Goal: Find specific page/section: Find specific page/section

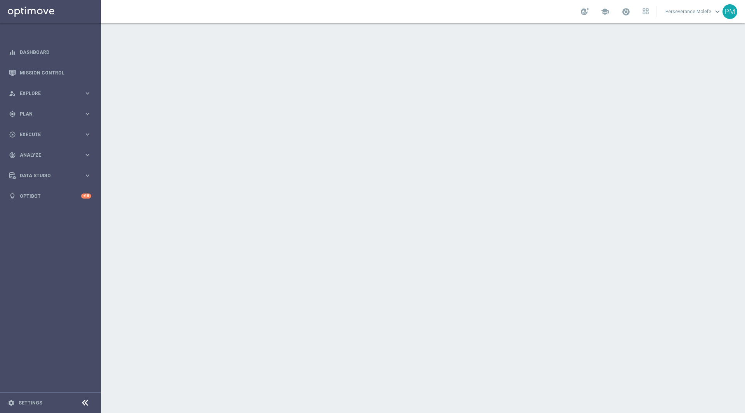
click at [379, 117] on div at bounding box center [423, 218] width 644 height 390
click at [47, 116] on span "Plan" at bounding box center [52, 114] width 64 height 5
click at [40, 152] on span "Templates" at bounding box center [48, 153] width 55 height 5
click at [43, 165] on link "Optimail" at bounding box center [52, 165] width 57 height 6
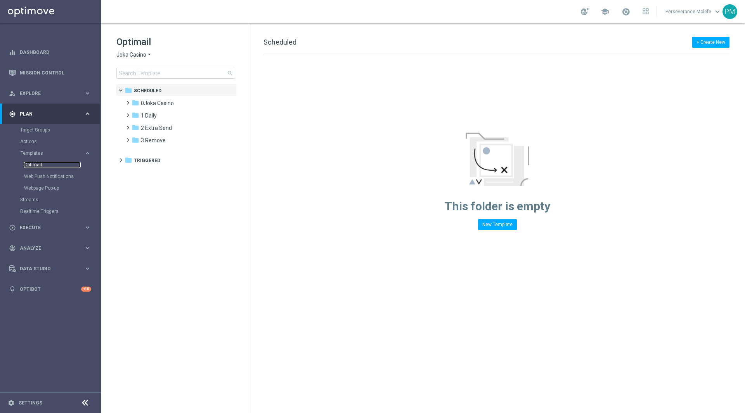
click at [43, 164] on link "Optimail" at bounding box center [52, 165] width 57 height 6
click at [180, 110] on div "folder 1 Daily more_vert" at bounding box center [180, 115] width 114 height 12
click at [154, 115] on span "1 Daily" at bounding box center [149, 115] width 16 height 7
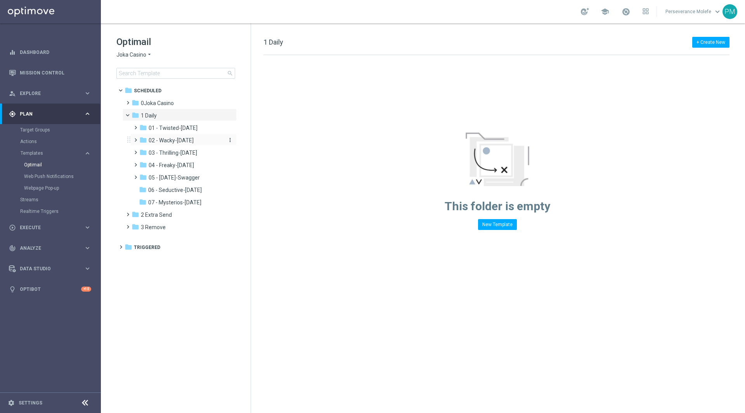
click at [175, 137] on div "folder 02 - Wacky-[DATE]" at bounding box center [180, 140] width 83 height 9
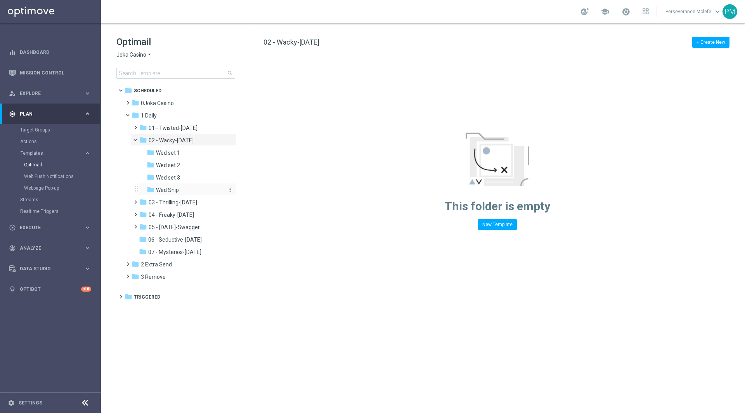
click at [172, 191] on span "Wed Snip" at bounding box center [167, 190] width 23 height 7
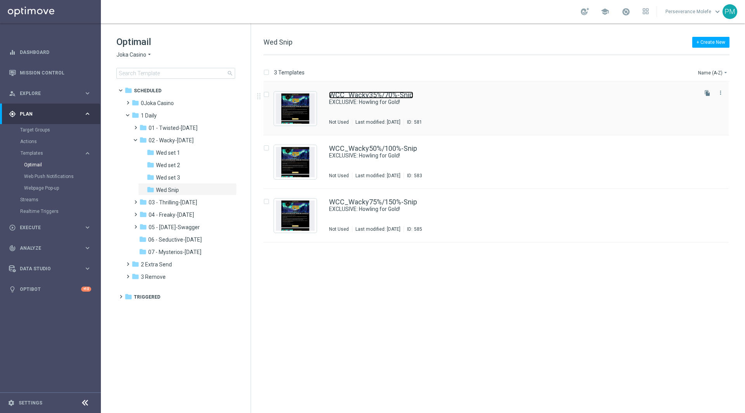
click at [349, 95] on link "WCC_Wacky35%/70%-Snip" at bounding box center [371, 95] width 84 height 7
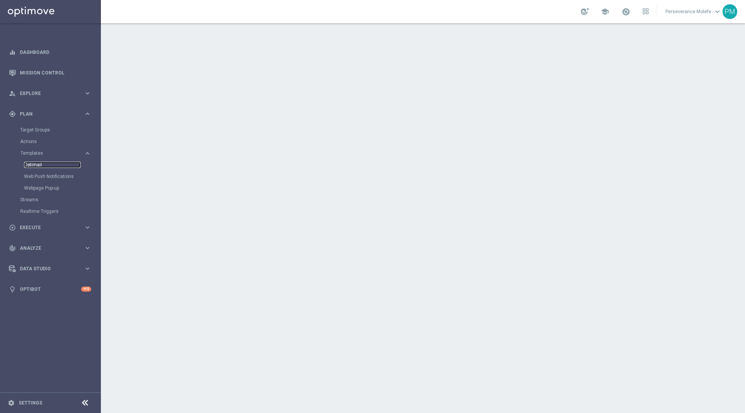
click at [36, 166] on link "Optimail" at bounding box center [52, 165] width 57 height 6
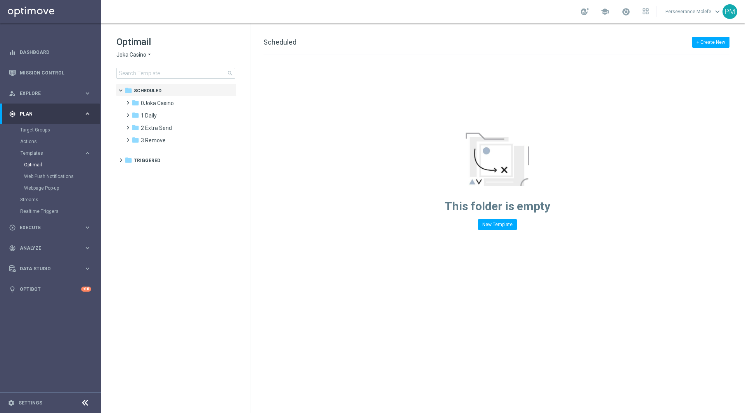
click at [144, 57] on span "Joka Casino" at bounding box center [131, 54] width 30 height 7
click at [0, 0] on span "Casino Joka" at bounding box center [0, 0] width 0 height 0
click at [160, 165] on span "6 [DATE]" at bounding box center [151, 165] width 21 height 7
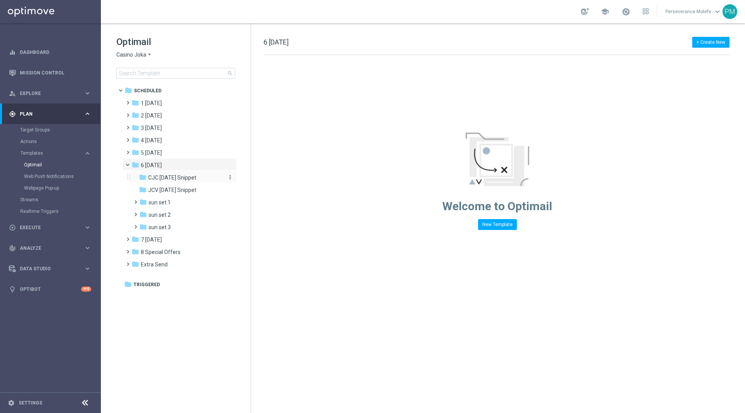
click at [191, 178] on span "CJC [DATE] Snippet" at bounding box center [172, 177] width 48 height 7
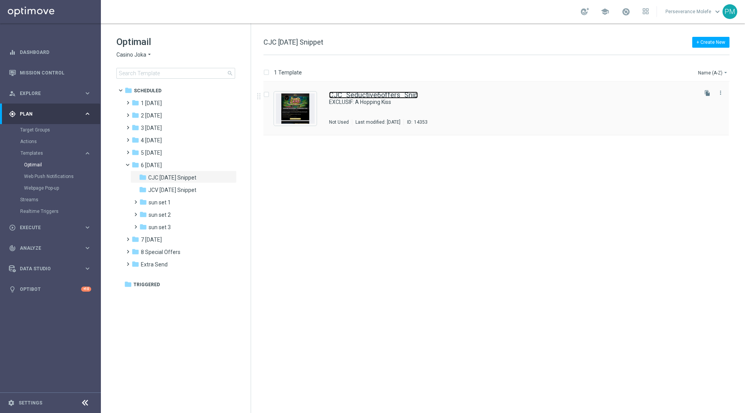
click at [378, 97] on link "CJC_Seductive6offers_Snip" at bounding box center [373, 95] width 89 height 7
